Goal: Book appointment/travel/reservation

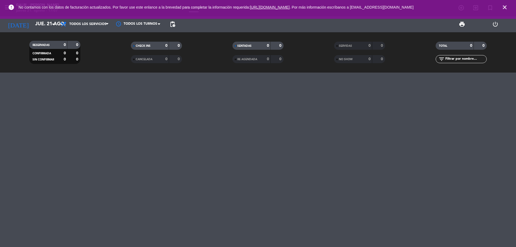
click at [505, 9] on icon "close" at bounding box center [505, 7] width 6 height 6
click at [44, 26] on input "jue. 21 ago." at bounding box center [64, 24] width 62 height 11
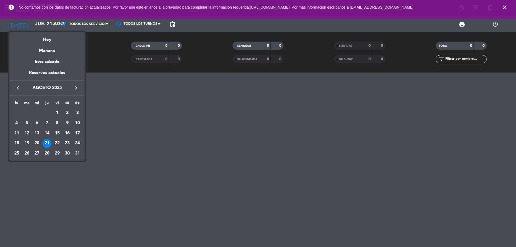
click at [46, 143] on div "21" at bounding box center [47, 143] width 9 height 9
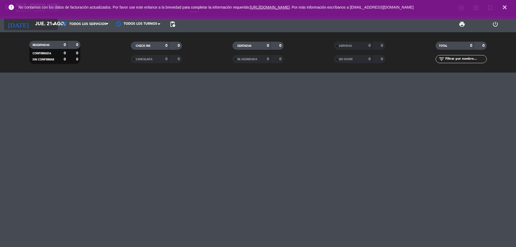
click at [40, 23] on input "jue. 21 ago." at bounding box center [64, 24] width 62 height 11
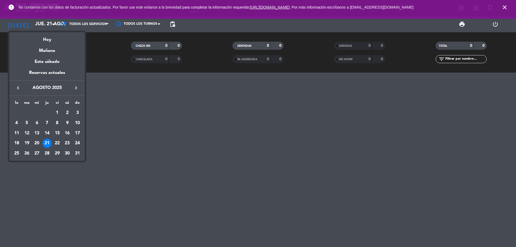
click at [180, 161] on div at bounding box center [258, 123] width 516 height 247
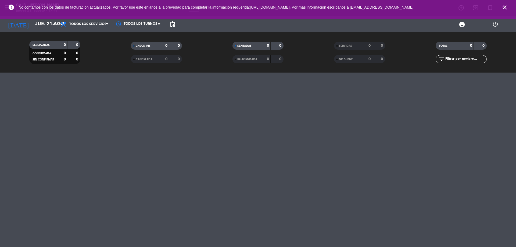
click at [505, 8] on icon "close" at bounding box center [505, 7] width 6 height 6
click at [48, 25] on input "jue. 21 ago." at bounding box center [64, 24] width 62 height 11
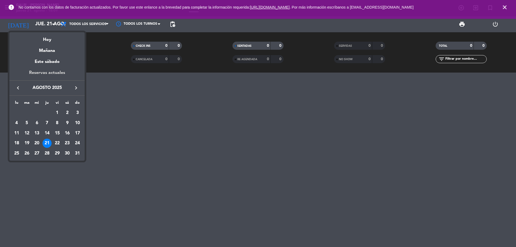
click at [48, 71] on div "Reservas actuales" at bounding box center [46, 74] width 75 height 11
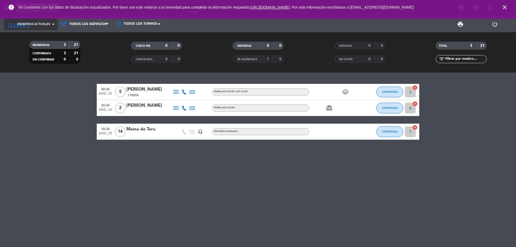
click at [47, 27] on input at bounding box center [64, 24] width 62 height 11
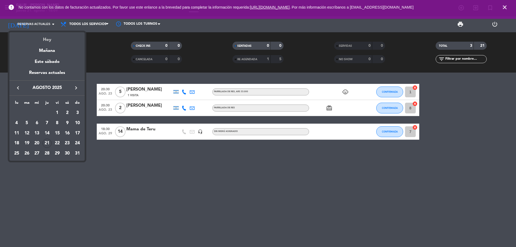
click at [42, 36] on div "Hoy" at bounding box center [46, 37] width 75 height 11
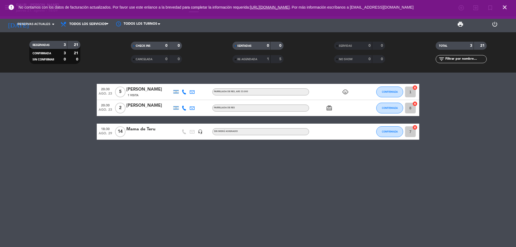
type input "jue. 21 ago."
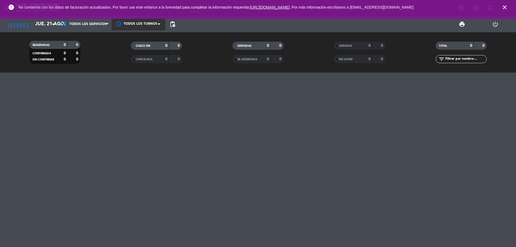
click at [149, 26] on div at bounding box center [139, 24] width 54 height 12
click at [102, 26] on span "Todos los servicios" at bounding box center [85, 24] width 54 height 12
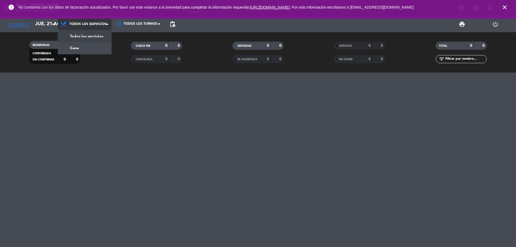
click at [101, 26] on span "Todos los servicios" at bounding box center [85, 24] width 54 height 12
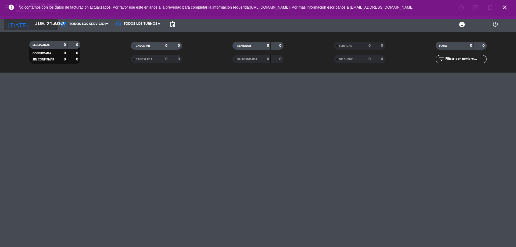
click at [53, 20] on input "jue. 21 ago." at bounding box center [64, 24] width 62 height 11
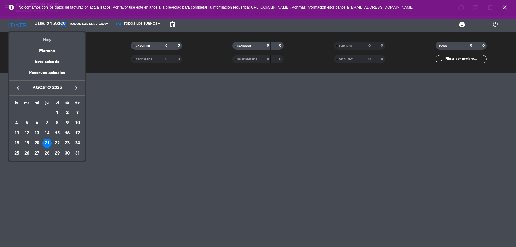
click at [50, 38] on div "Hoy" at bounding box center [46, 37] width 75 height 11
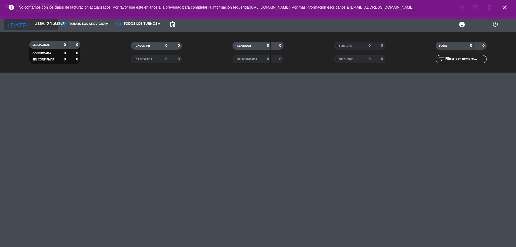
click at [44, 24] on input "jue. 21 ago." at bounding box center [64, 24] width 62 height 11
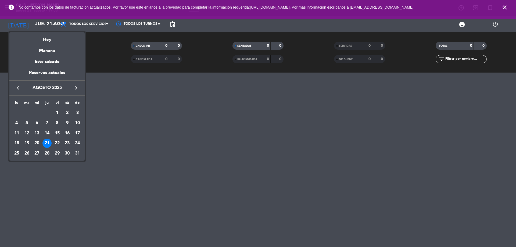
click at [48, 142] on div "21" at bounding box center [47, 143] width 9 height 9
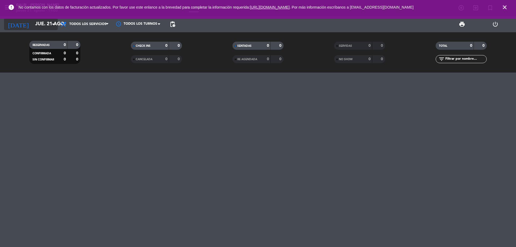
click at [45, 28] on input "jue. 21 ago." at bounding box center [64, 24] width 62 height 11
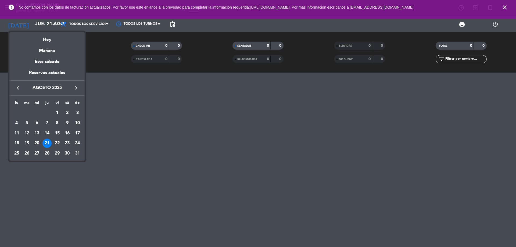
click at [132, 206] on div at bounding box center [258, 123] width 516 height 247
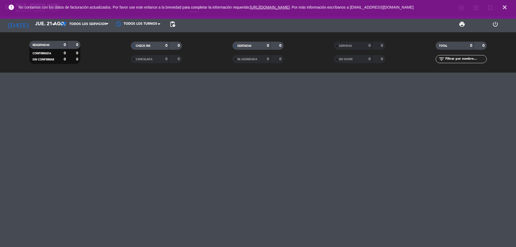
click at [506, 6] on icon "close" at bounding box center [505, 7] width 6 height 6
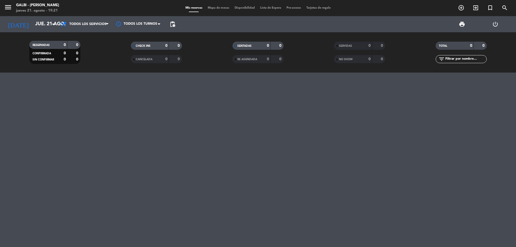
click at [224, 9] on span "Mapa de mesas" at bounding box center [218, 7] width 27 height 3
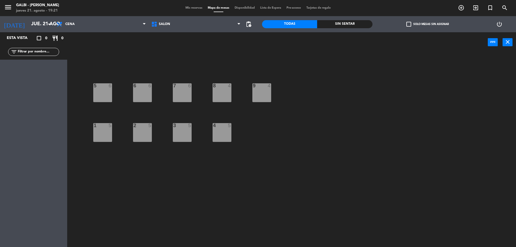
click at [225, 90] on div "8 4" at bounding box center [222, 92] width 19 height 19
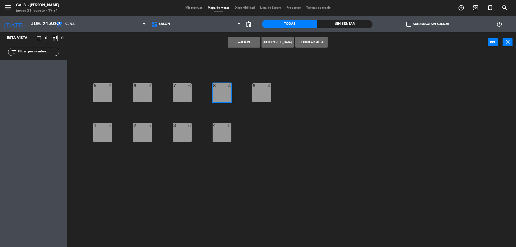
click at [245, 41] on button "WALK IN" at bounding box center [244, 42] width 32 height 11
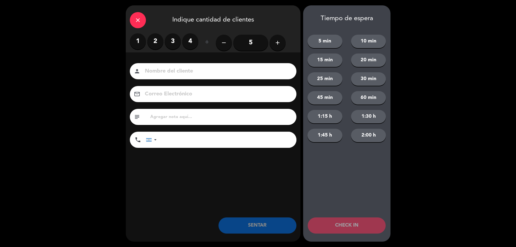
click at [155, 36] on label "2" at bounding box center [155, 41] width 16 height 16
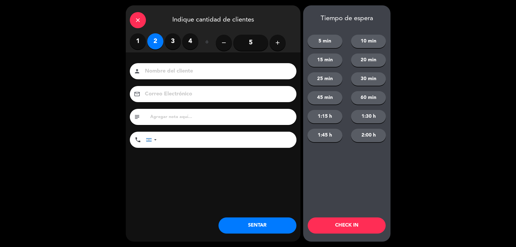
click at [167, 68] on input at bounding box center [216, 71] width 145 height 9
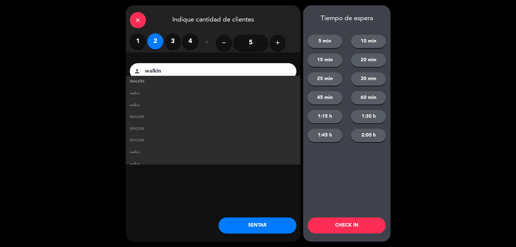
click at [176, 84] on link "WALKIN" at bounding box center [213, 82] width 167 height 6
type input "WALKIN"
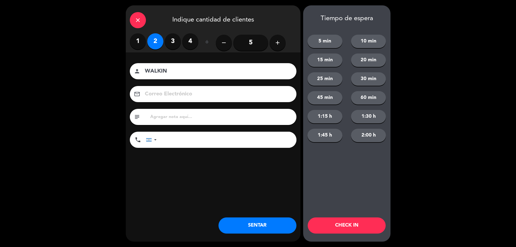
click at [263, 225] on button "SENTAR" at bounding box center [258, 226] width 78 height 16
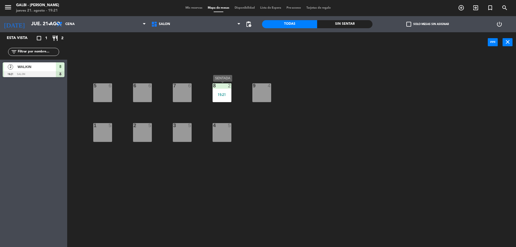
click at [231, 92] on div "8 2 19:21" at bounding box center [222, 92] width 19 height 19
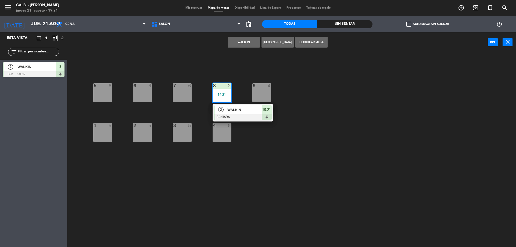
click at [339, 90] on div "5 6 6 6 7 6 8 2 19:21 2 WALKIN SENTADA 19:21 9 4 1 5 2 5 3 5 4 5" at bounding box center [294, 151] width 444 height 195
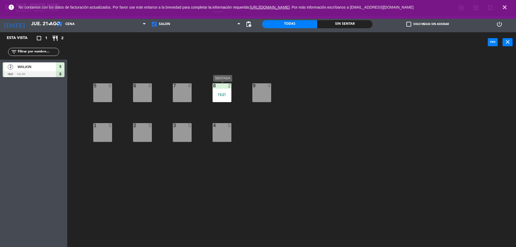
click at [221, 90] on div "8 2 19:21" at bounding box center [222, 92] width 19 height 19
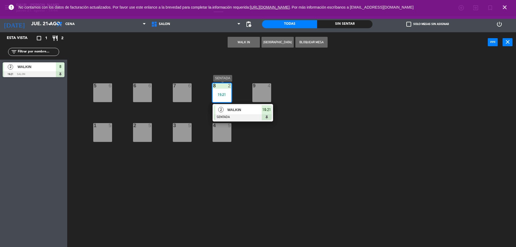
click at [247, 114] on div at bounding box center [243, 117] width 58 height 6
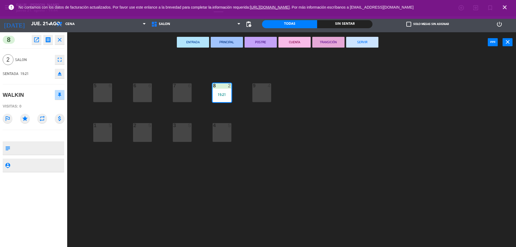
click at [358, 44] on button "SERVIR" at bounding box center [362, 42] width 32 height 11
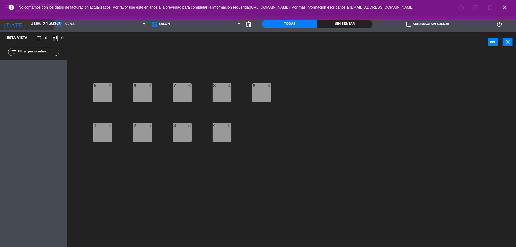
click at [45, 22] on input "jue. 21 ago." at bounding box center [60, 24] width 62 height 11
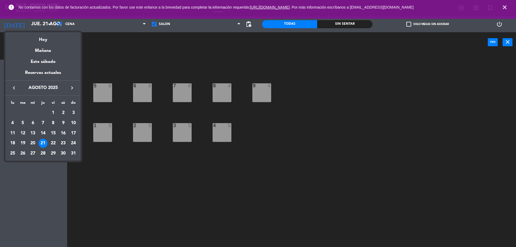
click at [62, 144] on div "23" at bounding box center [63, 143] width 9 height 9
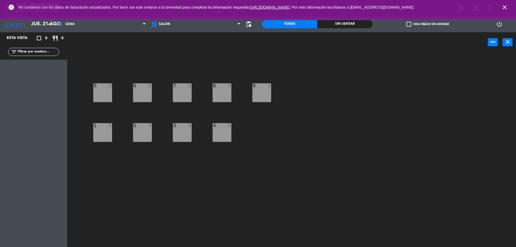
type input "sáb. 23 ago."
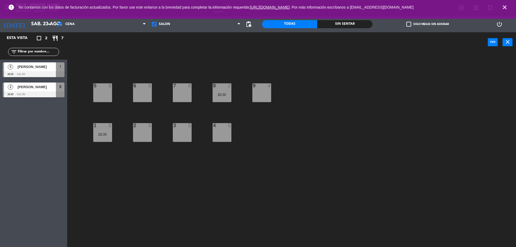
click at [505, 9] on icon "close" at bounding box center [505, 7] width 6 height 6
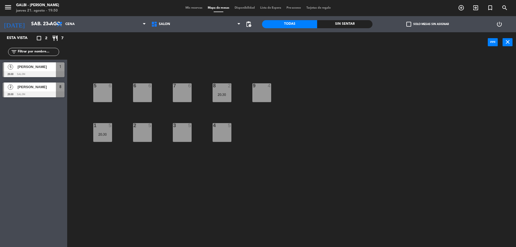
click at [189, 8] on span "Mis reservas" at bounding box center [194, 7] width 22 height 3
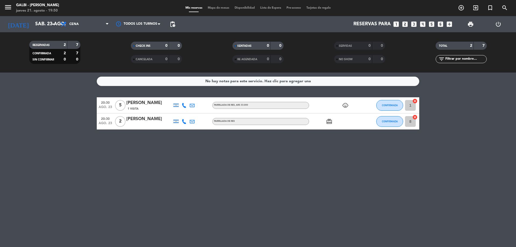
click at [415, 23] on icon "looks_3" at bounding box center [414, 24] width 7 height 7
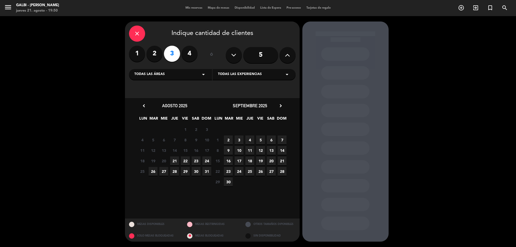
click at [195, 162] on span "23" at bounding box center [196, 161] width 9 height 9
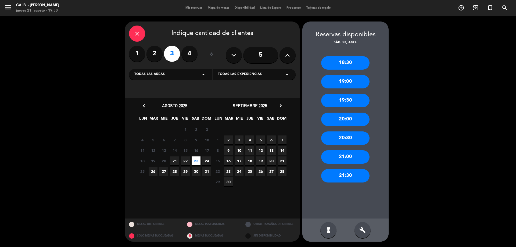
click at [341, 121] on div "20:00" at bounding box center [345, 119] width 48 height 13
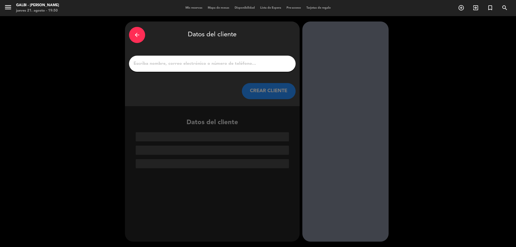
click at [204, 63] on input "1" at bounding box center [212, 64] width 159 height 8
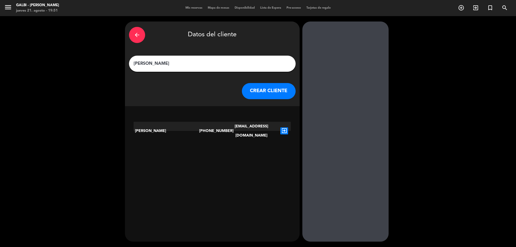
type input "[PERSON_NAME]"
click at [256, 92] on button "CREAR CLIENTE" at bounding box center [269, 91] width 54 height 16
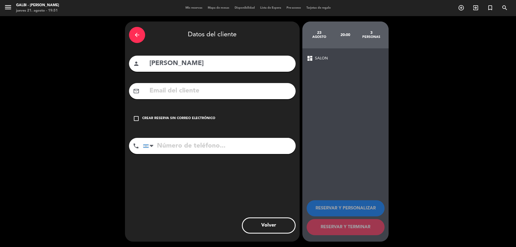
click at [187, 114] on div "check_box_outline_blank Crear reserva sin correo electrónico" at bounding box center [212, 119] width 167 height 16
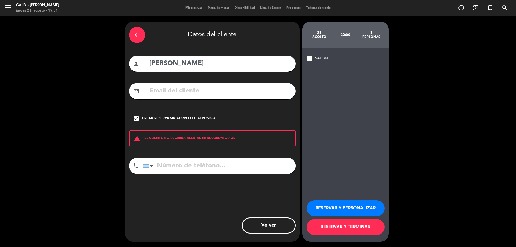
click at [353, 229] on button "RESERVAR Y TERMINAR" at bounding box center [346, 227] width 78 height 16
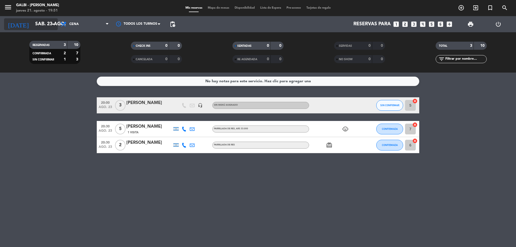
click at [45, 20] on input "sáb. 23 ago." at bounding box center [64, 24] width 62 height 11
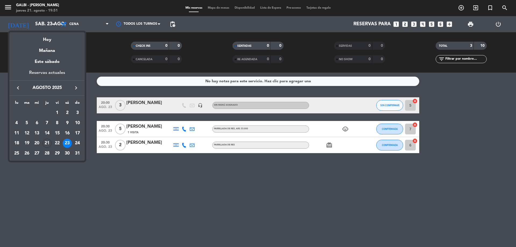
click at [50, 70] on div "Reservas actuales" at bounding box center [46, 74] width 75 height 11
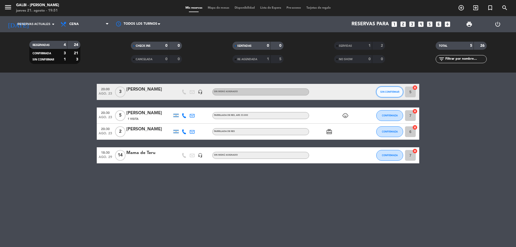
click at [386, 90] on button "SIN CONFIRMAR" at bounding box center [390, 92] width 27 height 11
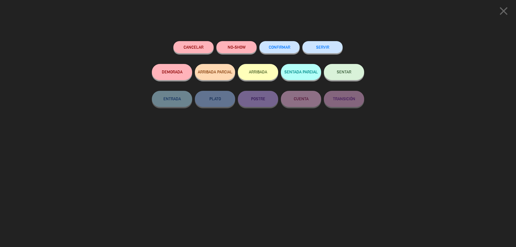
click at [275, 51] on button "CONFIRMAR" at bounding box center [280, 47] width 40 height 12
